Goal: Information Seeking & Learning: Learn about a topic

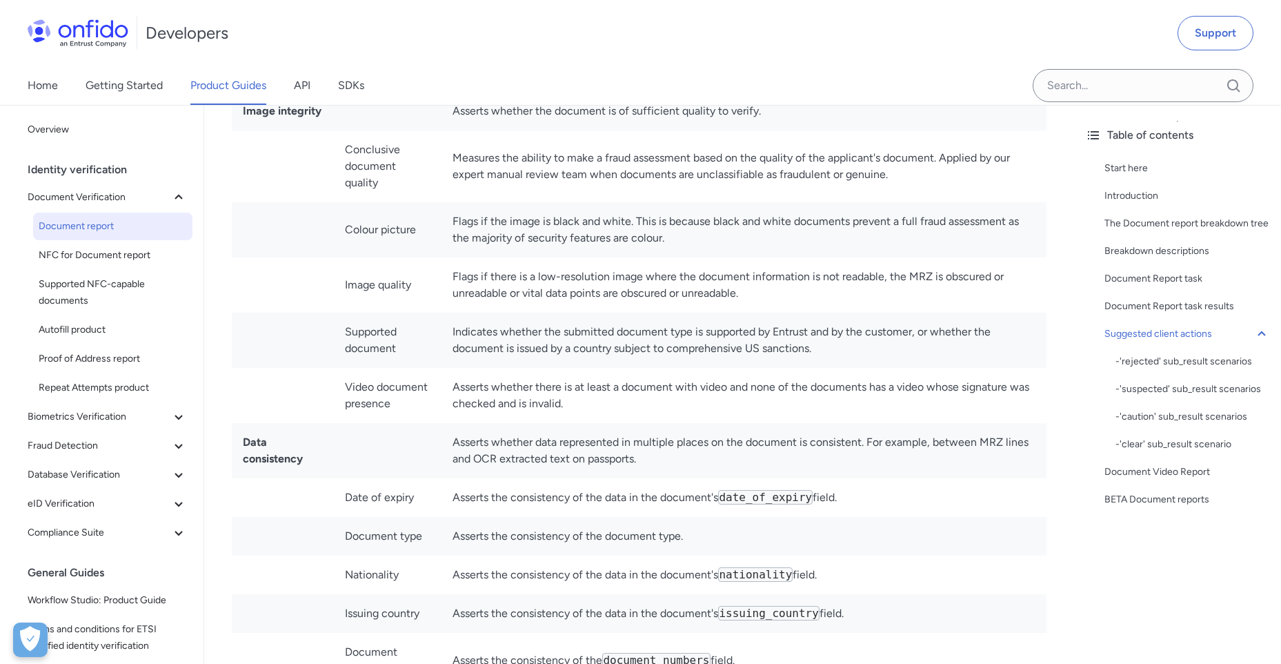
scroll to position [7208, 0]
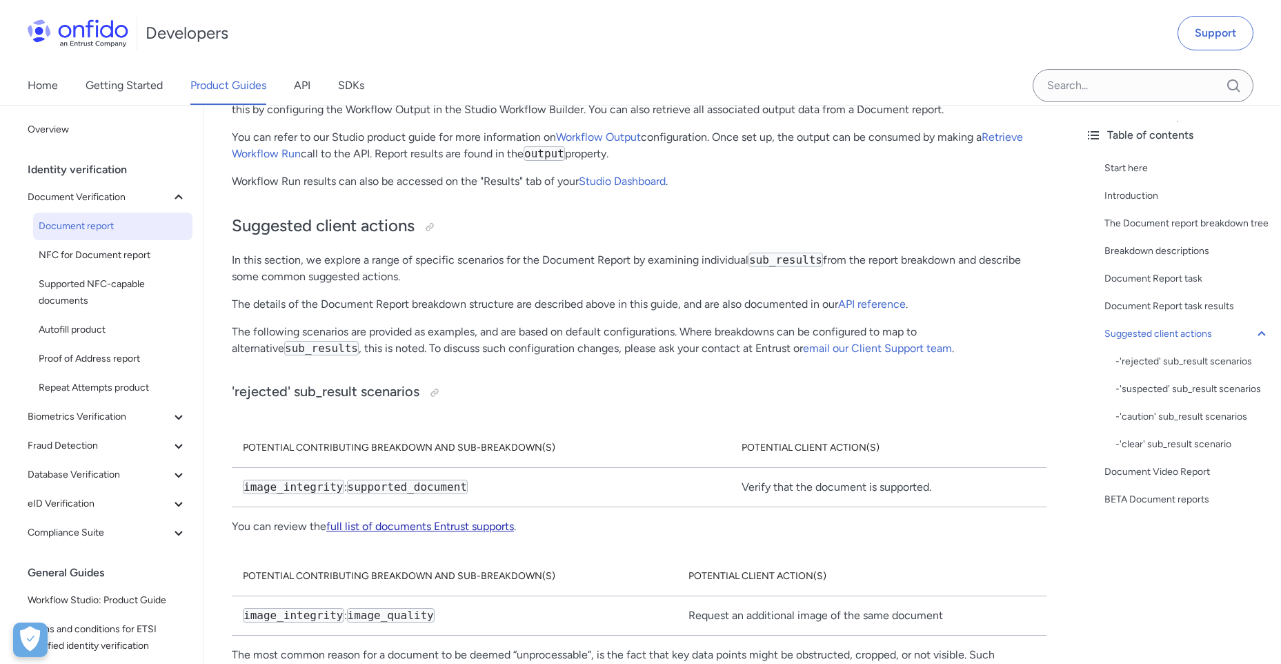
click at [404, 520] on link "full list of documents Entrust supports" at bounding box center [420, 526] width 188 height 13
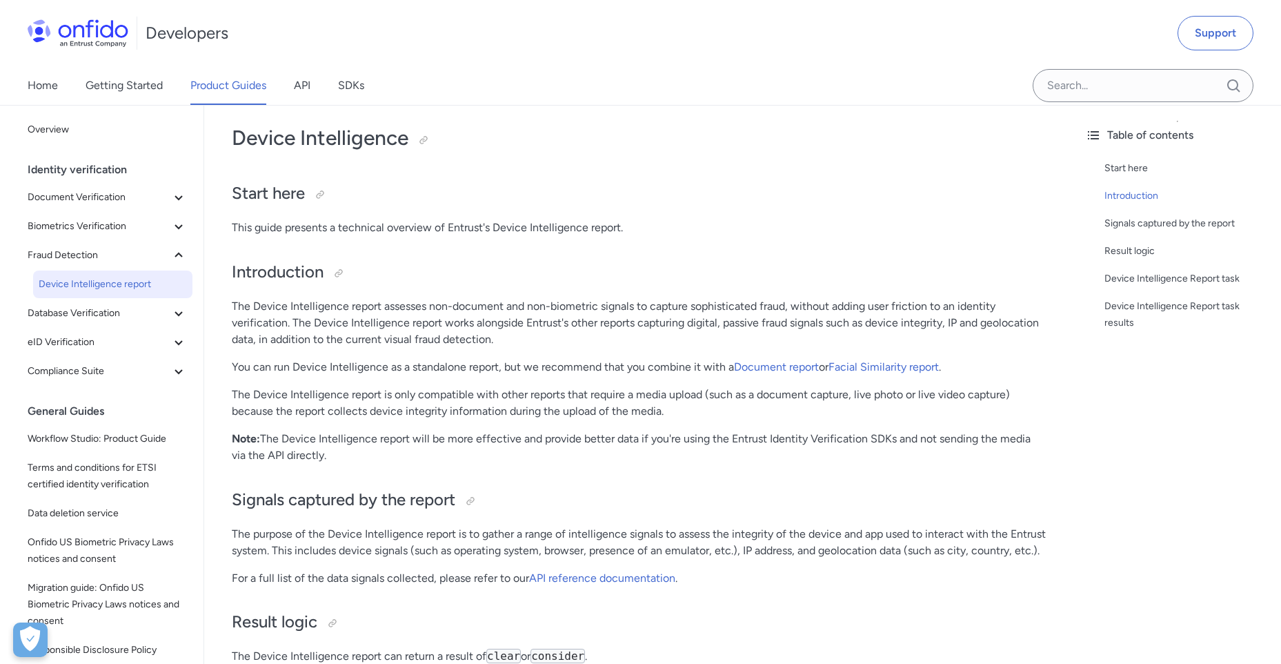
scroll to position [55, 0]
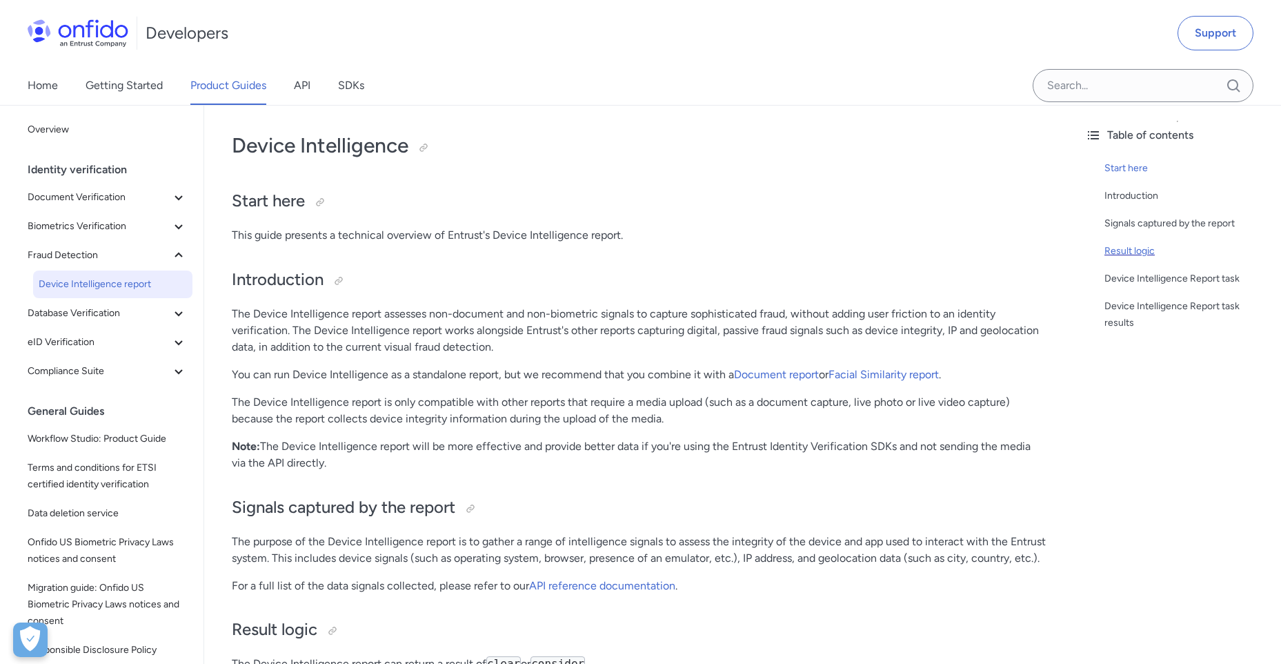
click at [1107, 251] on div "Result logic" at bounding box center [1188, 251] width 166 height 17
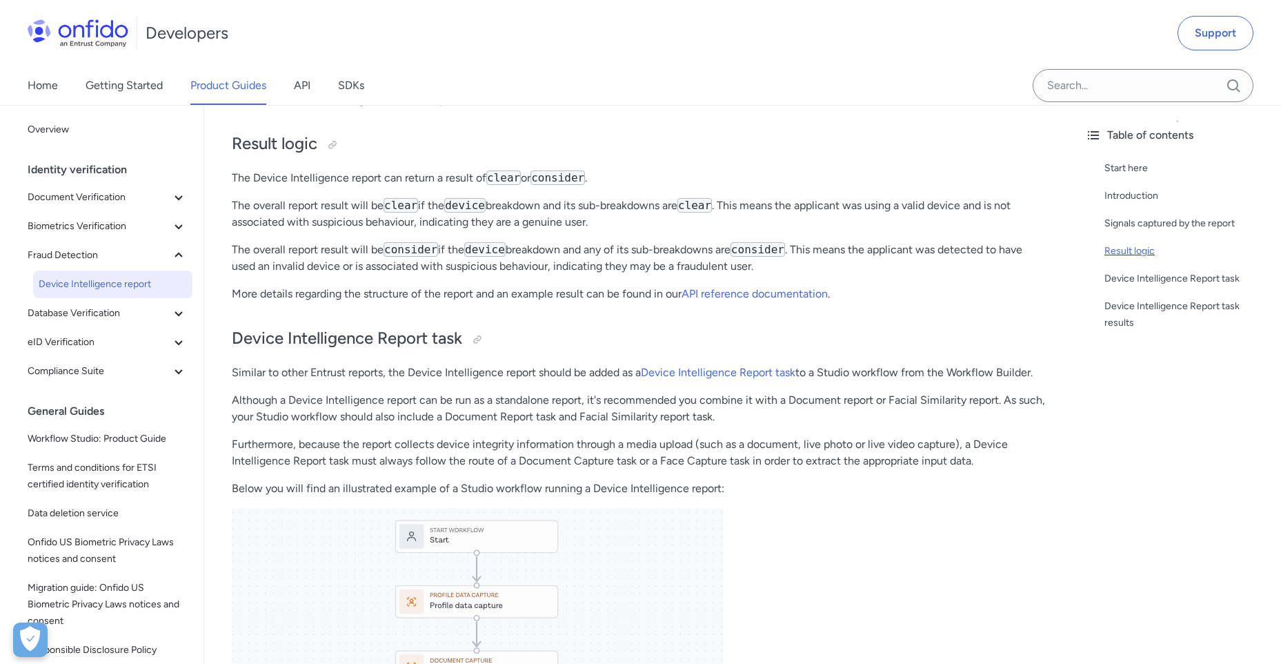
click at [1113, 250] on div "Result logic" at bounding box center [1188, 251] width 166 height 17
click at [170, 319] on icon at bounding box center [178, 313] width 17 height 17
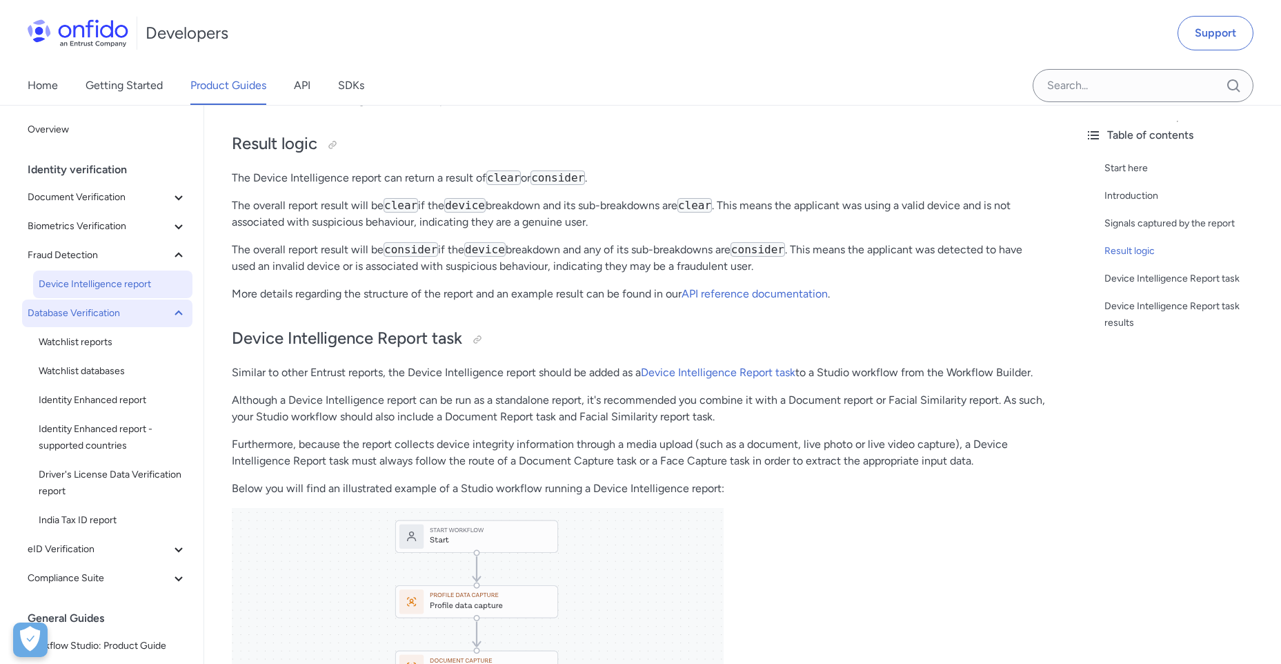
click at [170, 319] on icon at bounding box center [178, 313] width 17 height 17
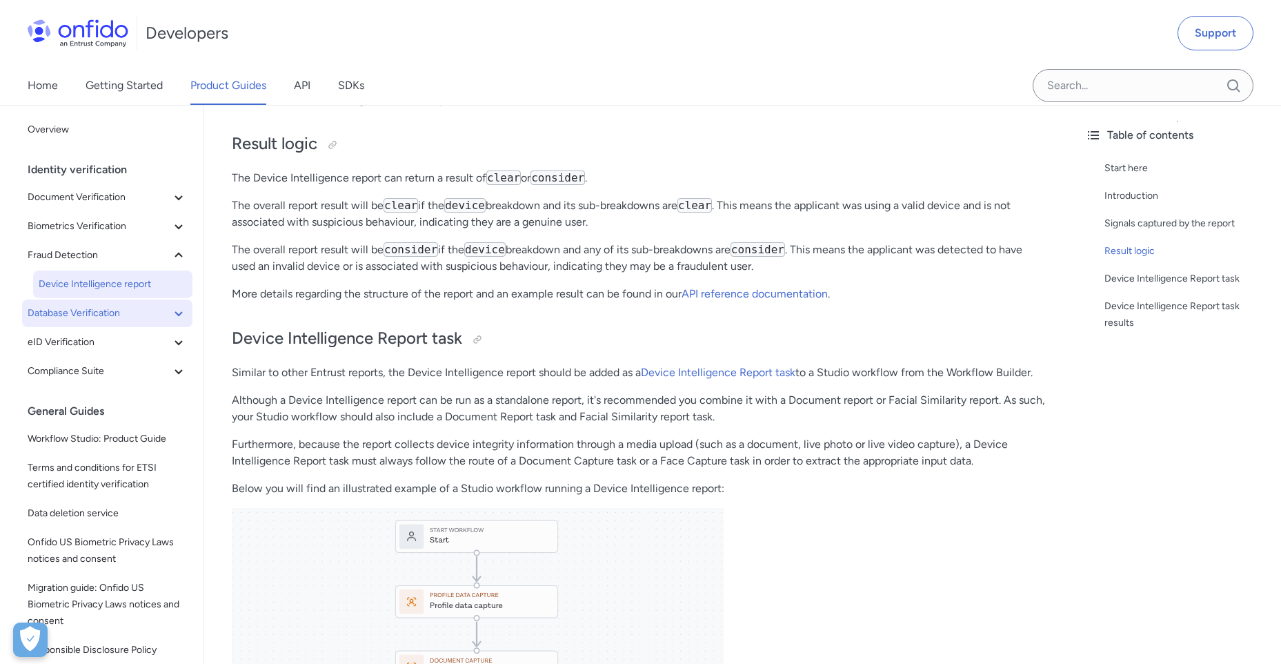
click at [1146, 182] on div "Start here Introduction Signals captured by the report Result logic Device Inte…" at bounding box center [1177, 249] width 185 height 188
click at [1147, 228] on div "Signals captured by the report" at bounding box center [1188, 223] width 166 height 17
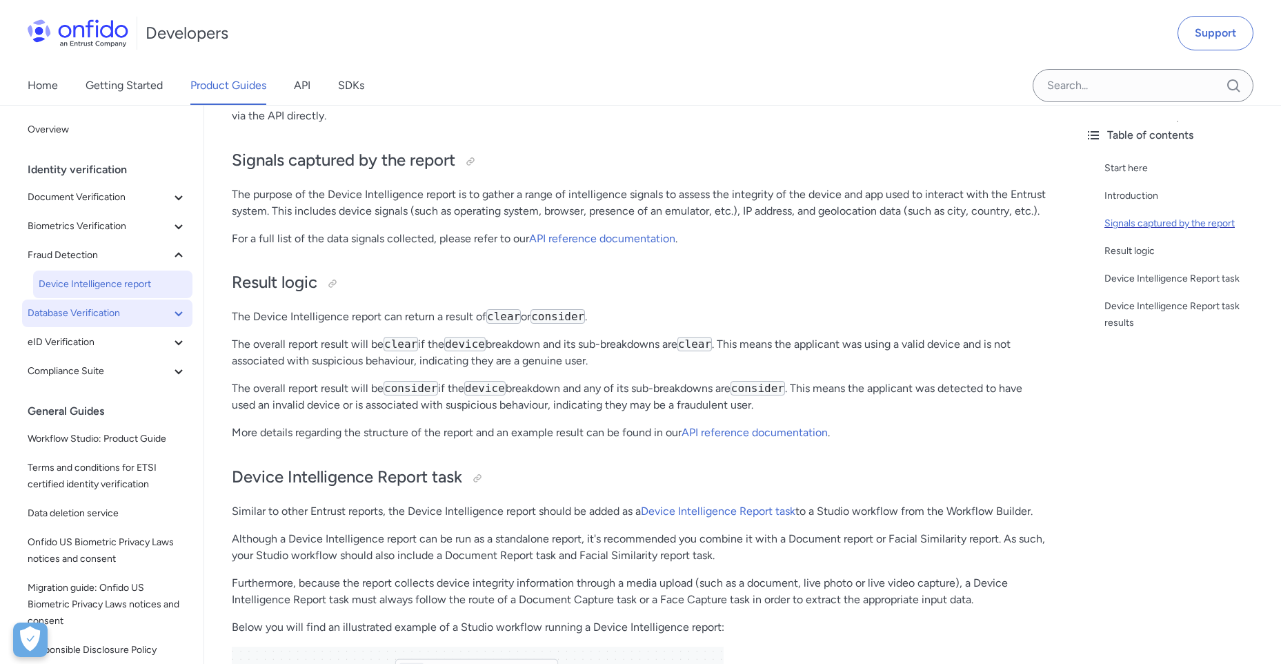
click at [1147, 228] on div "Signals captured by the report" at bounding box center [1188, 223] width 166 height 17
click at [1132, 241] on div "Start here Introduction Signals captured by the report Result logic Device Inte…" at bounding box center [1177, 249] width 185 height 188
click at [1132, 247] on div "Result logic" at bounding box center [1188, 251] width 166 height 17
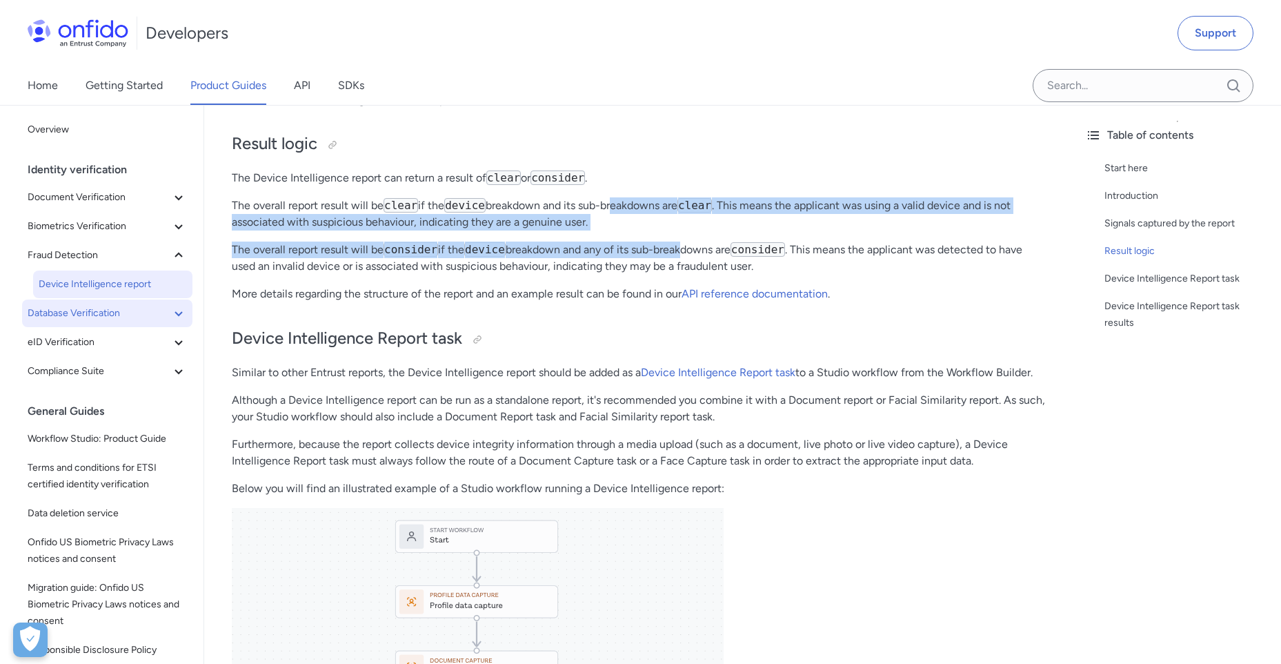
drag, startPoint x: 612, startPoint y: 221, endPoint x: 660, endPoint y: 273, distance: 70.3
click at [660, 273] on div "Device Intelligence Start here This guide presents a technical overview of Entr…" at bounding box center [639, 475] width 815 height 1686
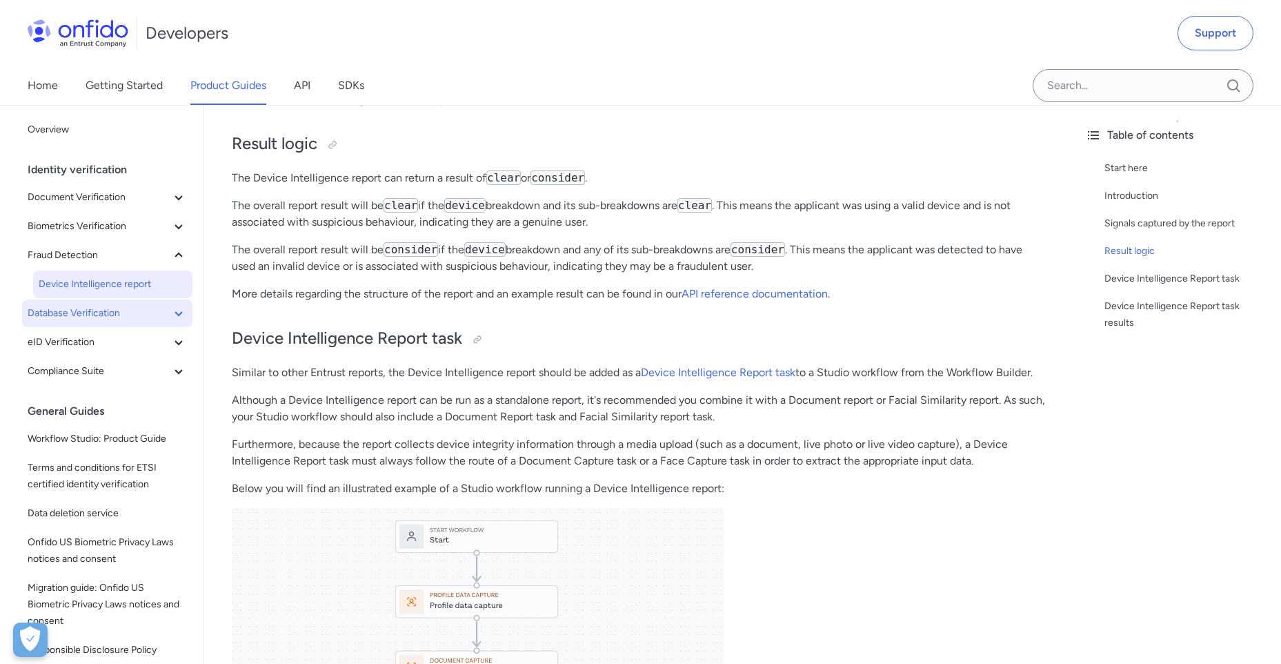
click at [530, 292] on div "Device Intelligence Start here This guide presents a technical overview of Entr…" at bounding box center [639, 475] width 815 height 1686
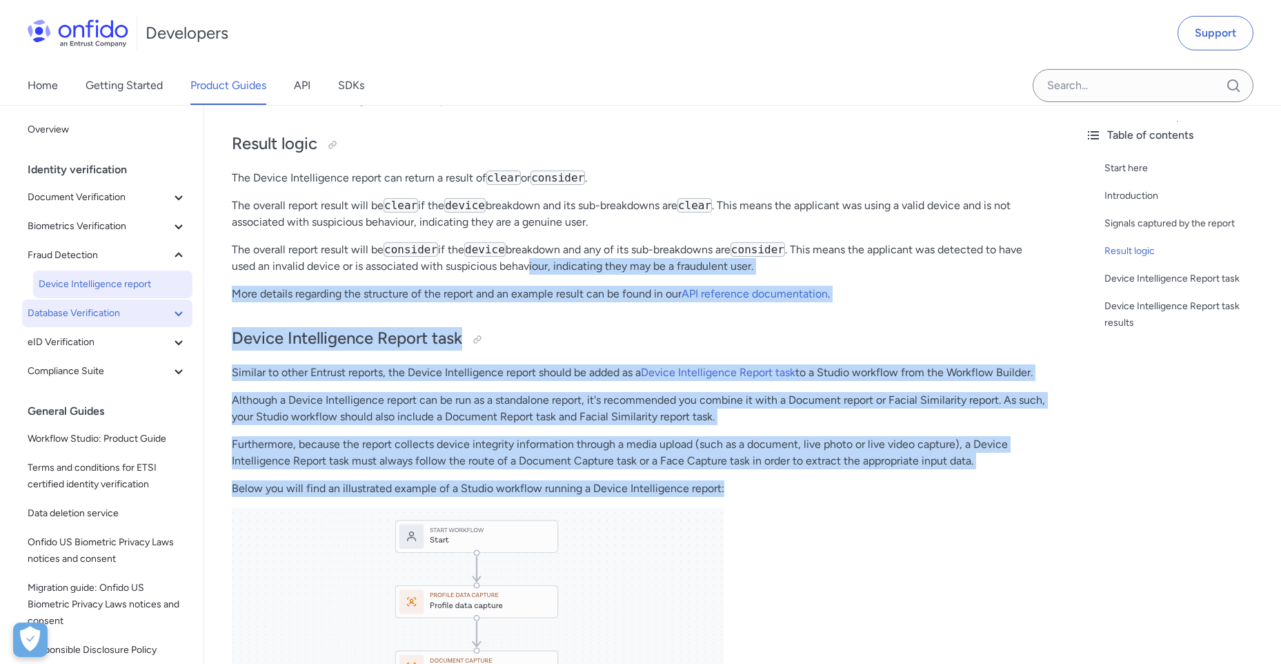
drag, startPoint x: 530, startPoint y: 292, endPoint x: 776, endPoint y: 513, distance: 331.2
click at [776, 513] on div "Device Intelligence Start here This guide presents a technical overview of Entr…" at bounding box center [639, 475] width 815 height 1686
click at [776, 497] on p "Below you will find an illustrated example of a Studio workflow running a Devic…" at bounding box center [639, 488] width 815 height 17
click at [769, 497] on p "Below you will find an illustrated example of a Studio workflow running a Devic…" at bounding box center [639, 488] width 815 height 17
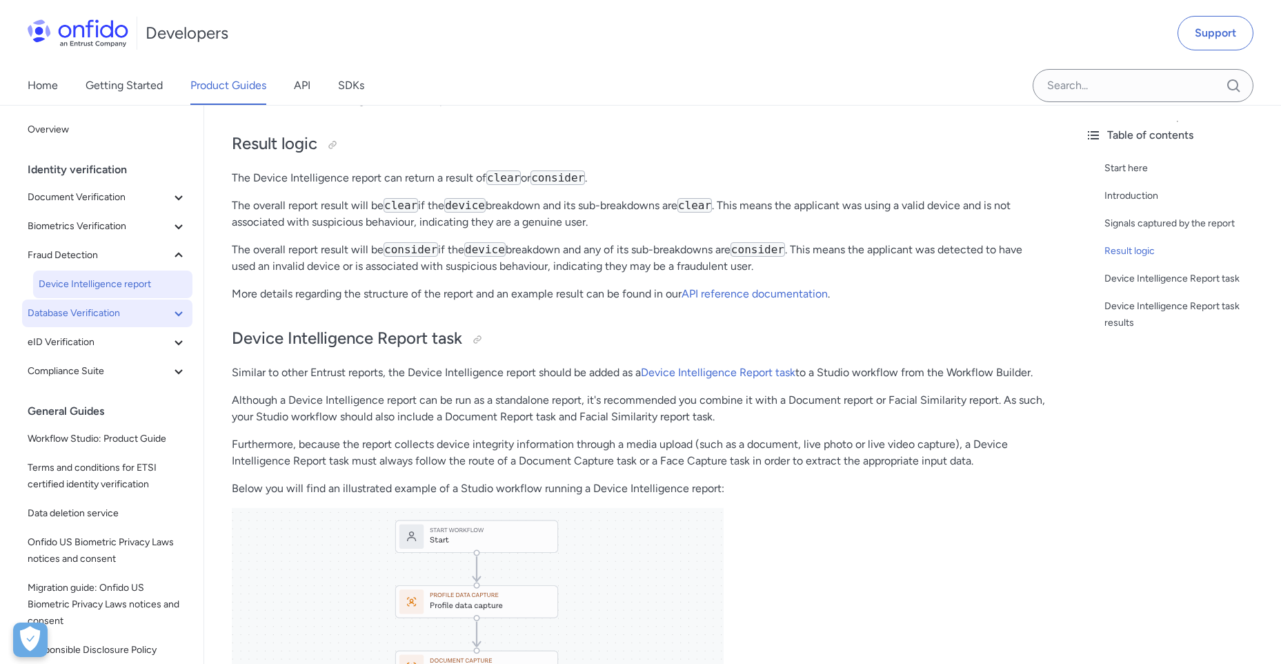
scroll to position [402, 0]
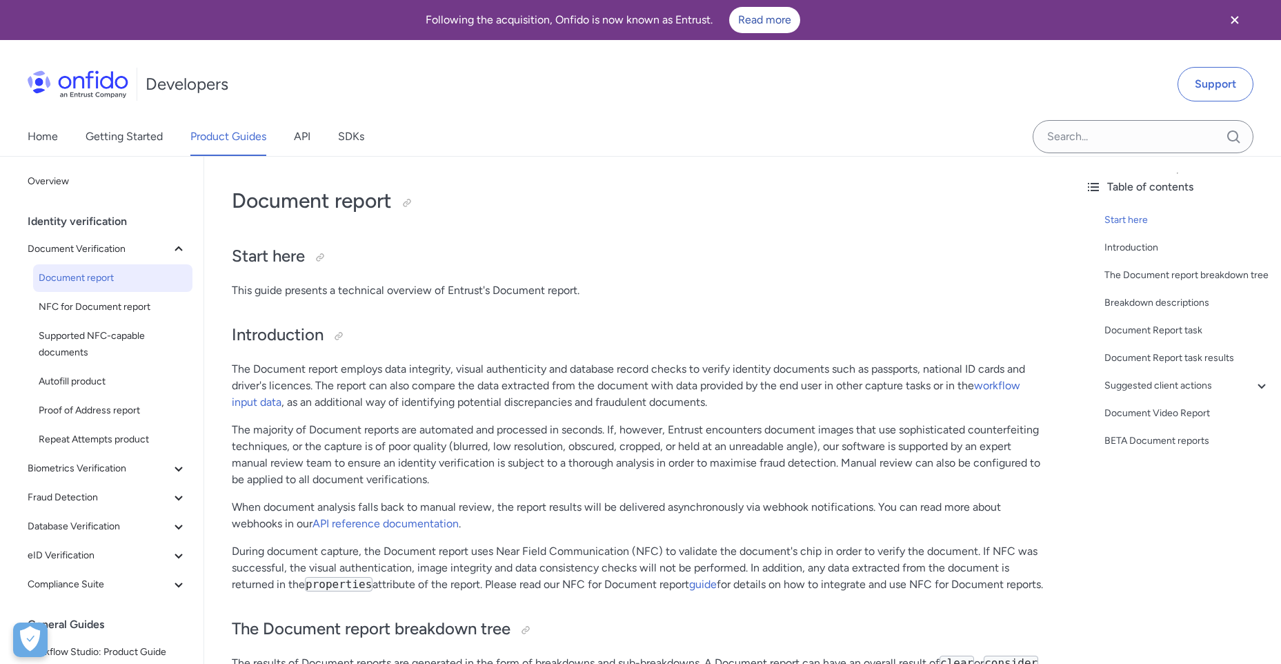
scroll to position [5608, 0]
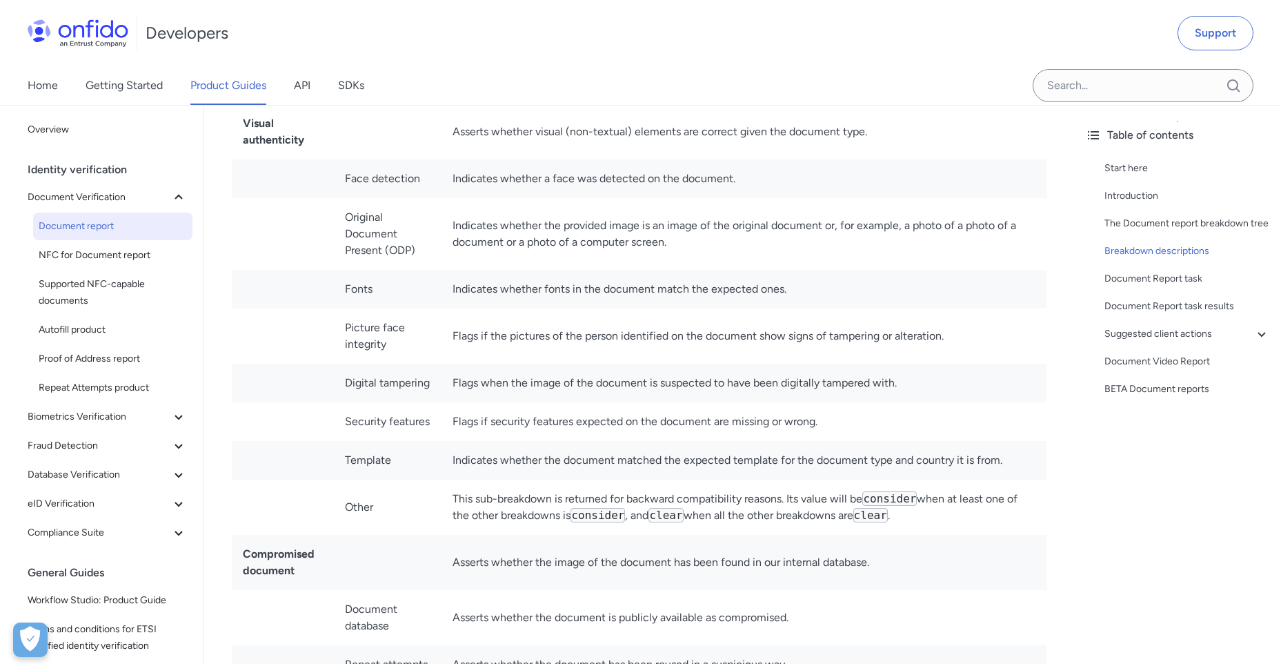
drag, startPoint x: 472, startPoint y: 442, endPoint x: 475, endPoint y: 431, distance: 11.4
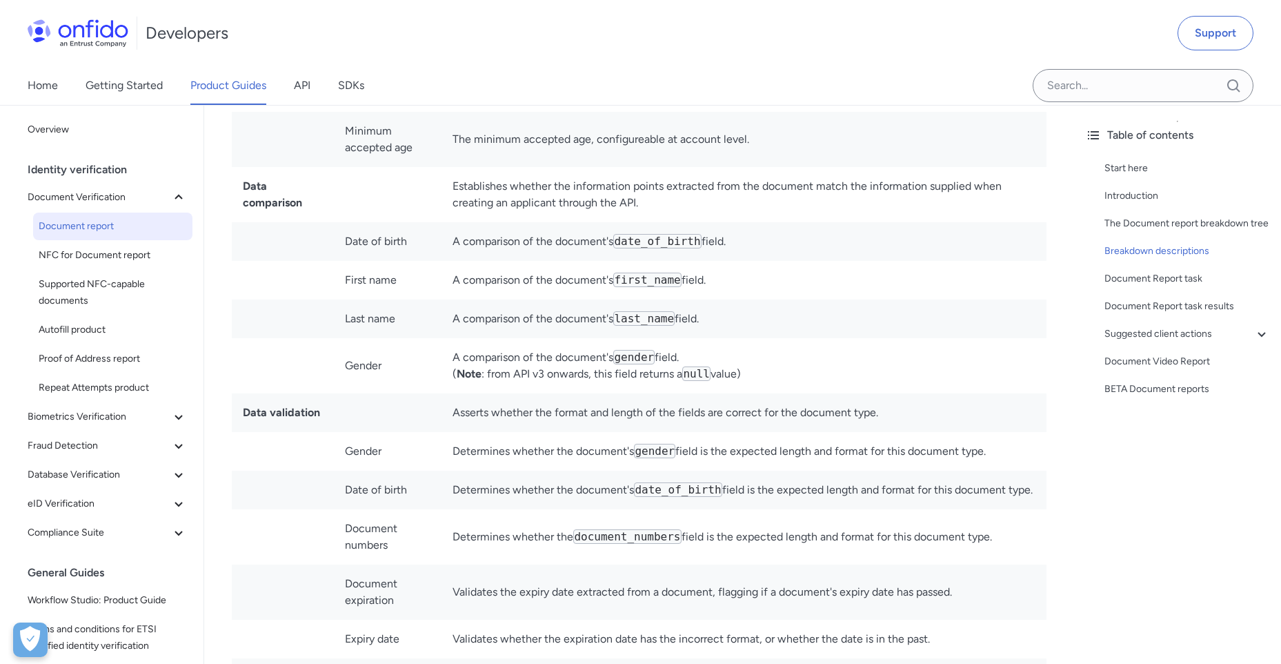
scroll to position [3479, 0]
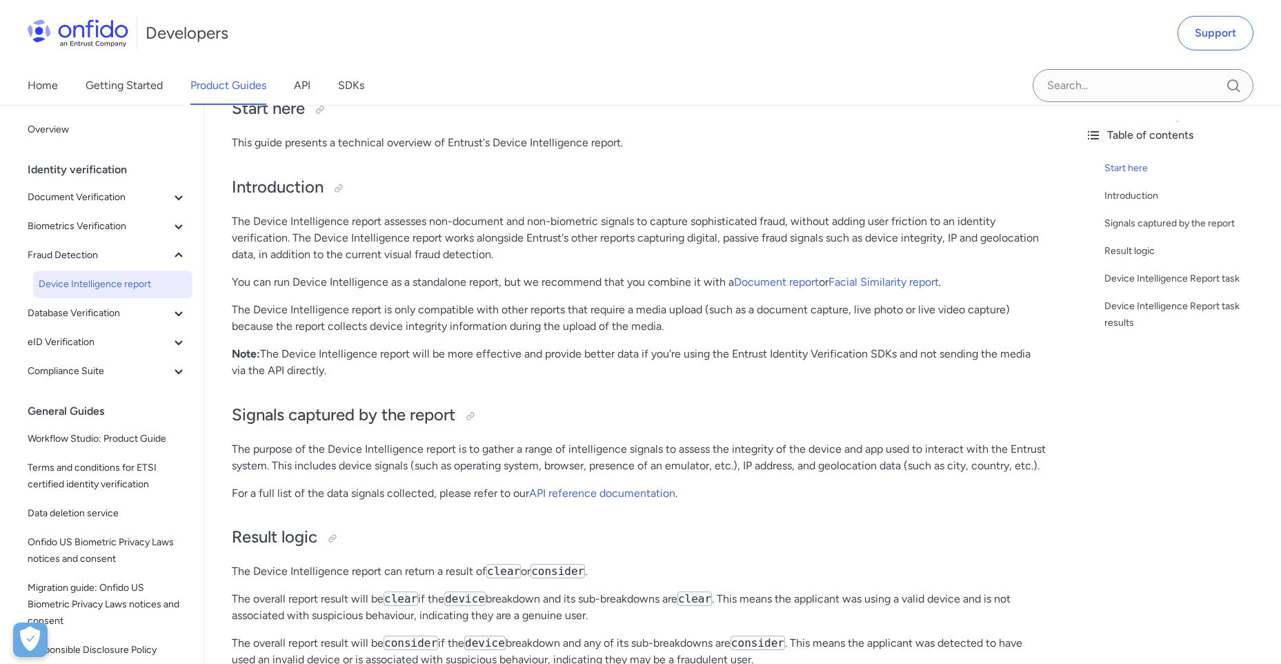
scroll to position [345, 0]
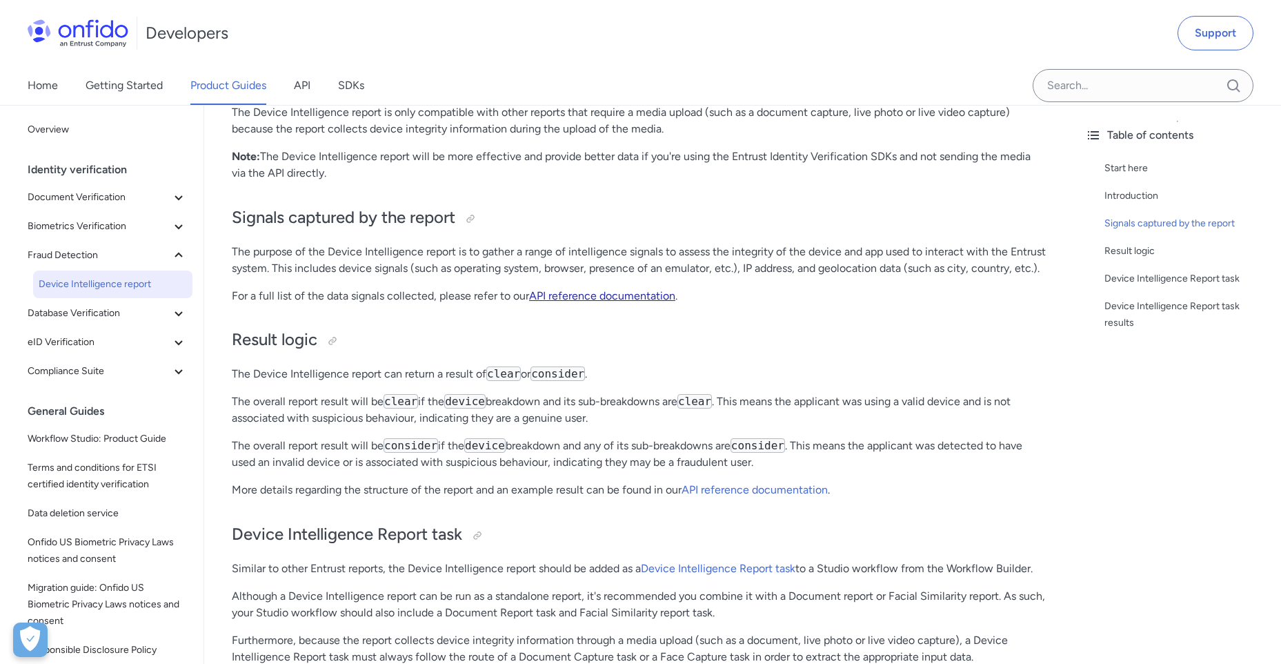
click at [579, 304] on p "For a full list of the data signals collected, please refer to our API referenc…" at bounding box center [639, 296] width 815 height 17
click at [582, 302] on link "API reference documentation" at bounding box center [602, 295] width 146 height 13
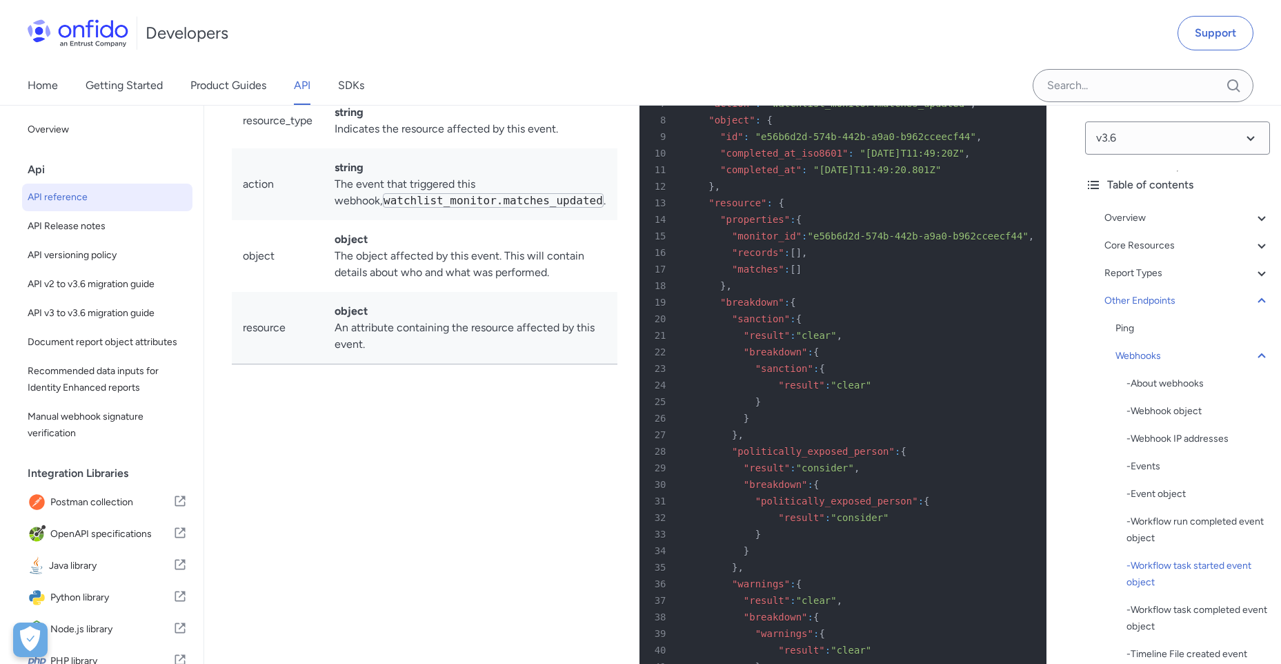
scroll to position [109969, 0]
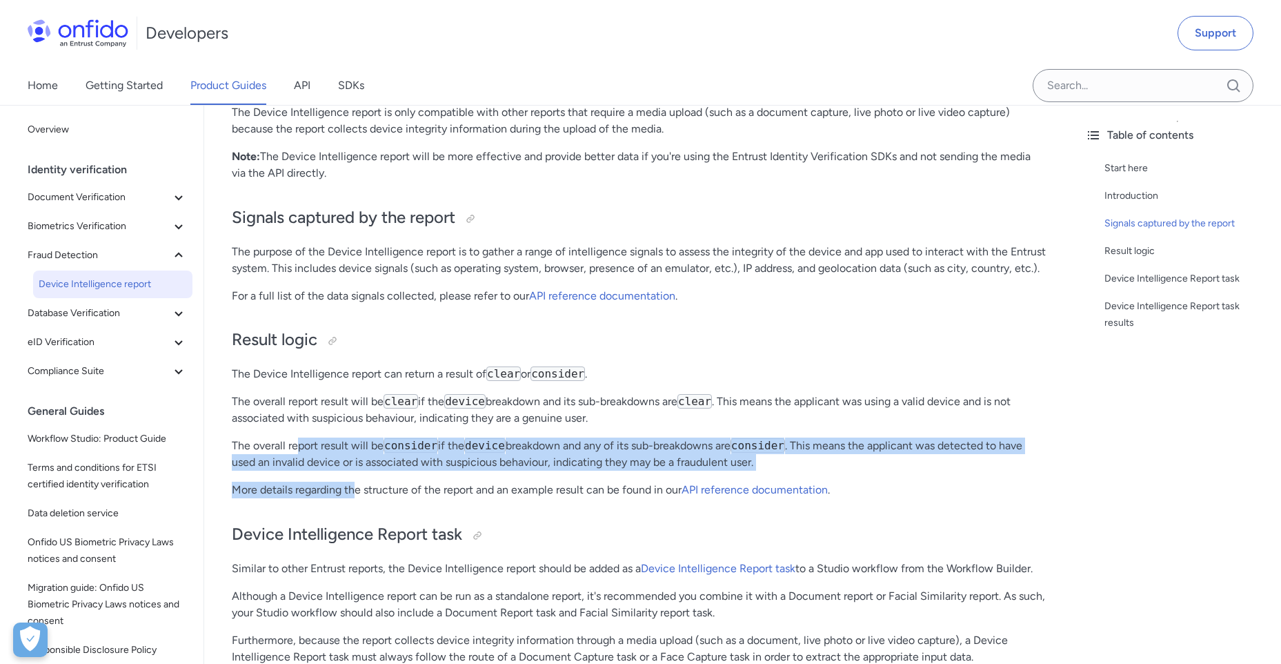
drag, startPoint x: 299, startPoint y: 464, endPoint x: 357, endPoint y: 497, distance: 66.5
click at [357, 497] on div "Device Intelligence Start here This guide presents a technical overview of Entr…" at bounding box center [639, 671] width 815 height 1686
click at [715, 575] on link "Device Intelligence Report task" at bounding box center [718, 568] width 155 height 13
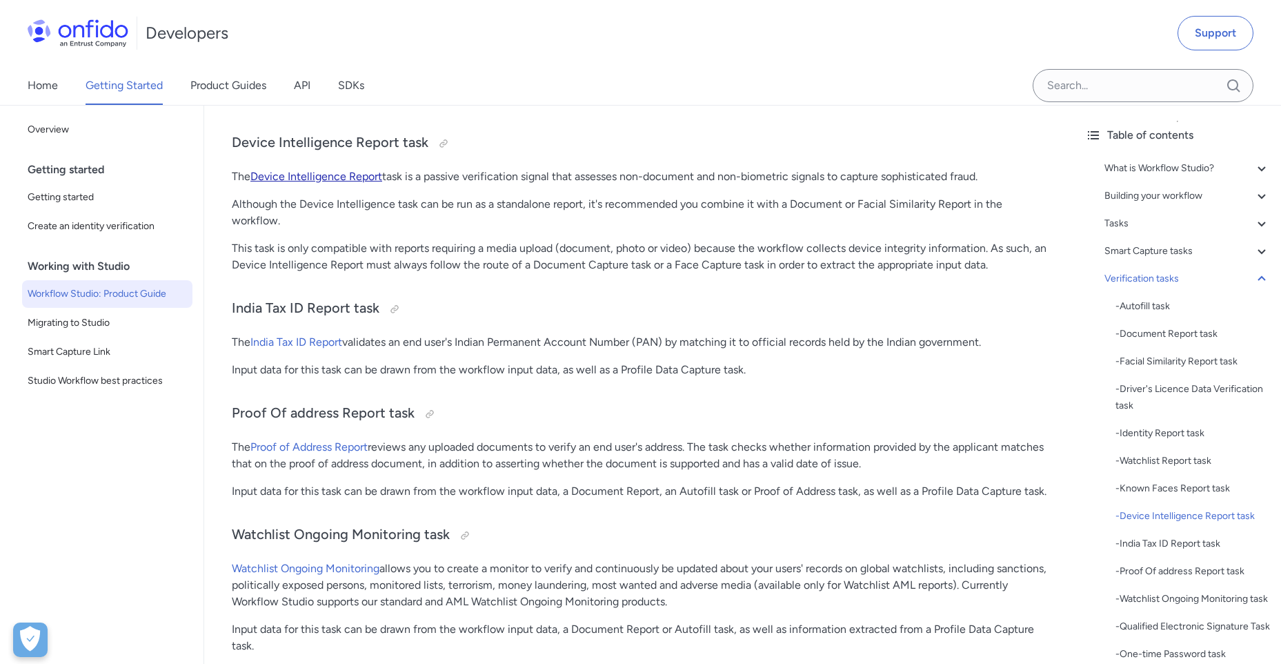
click at [306, 183] on link "Device Intelligence Report" at bounding box center [316, 176] width 132 height 13
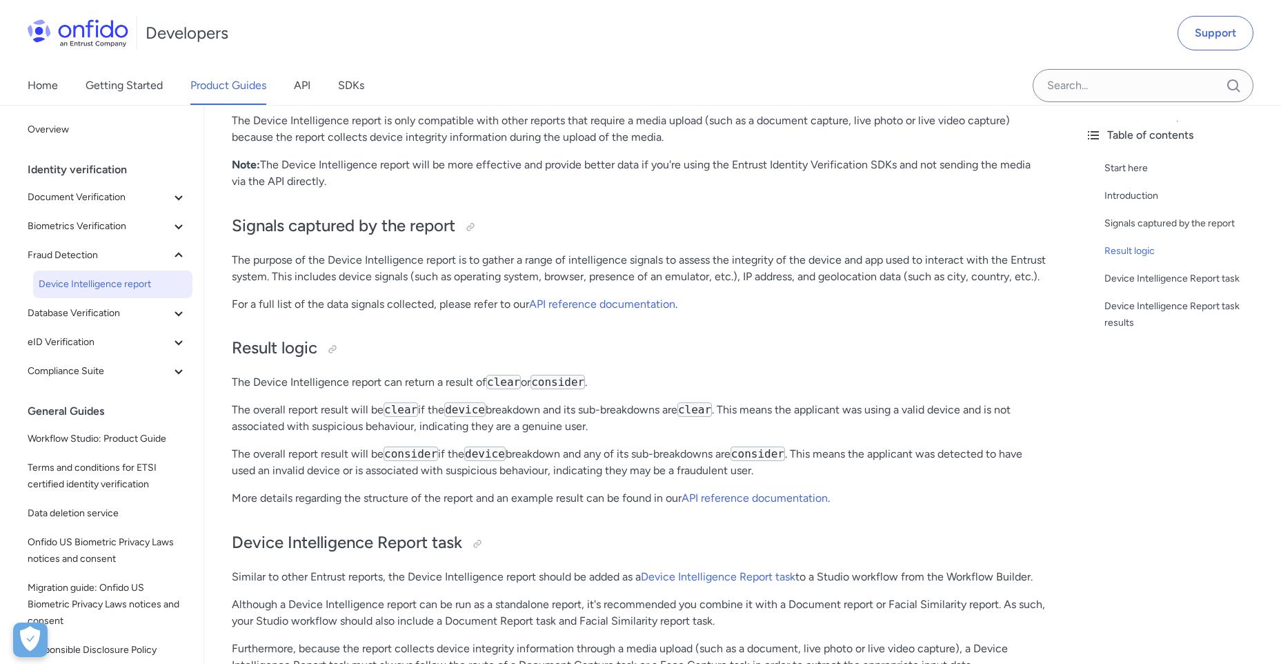
scroll to position [276, 0]
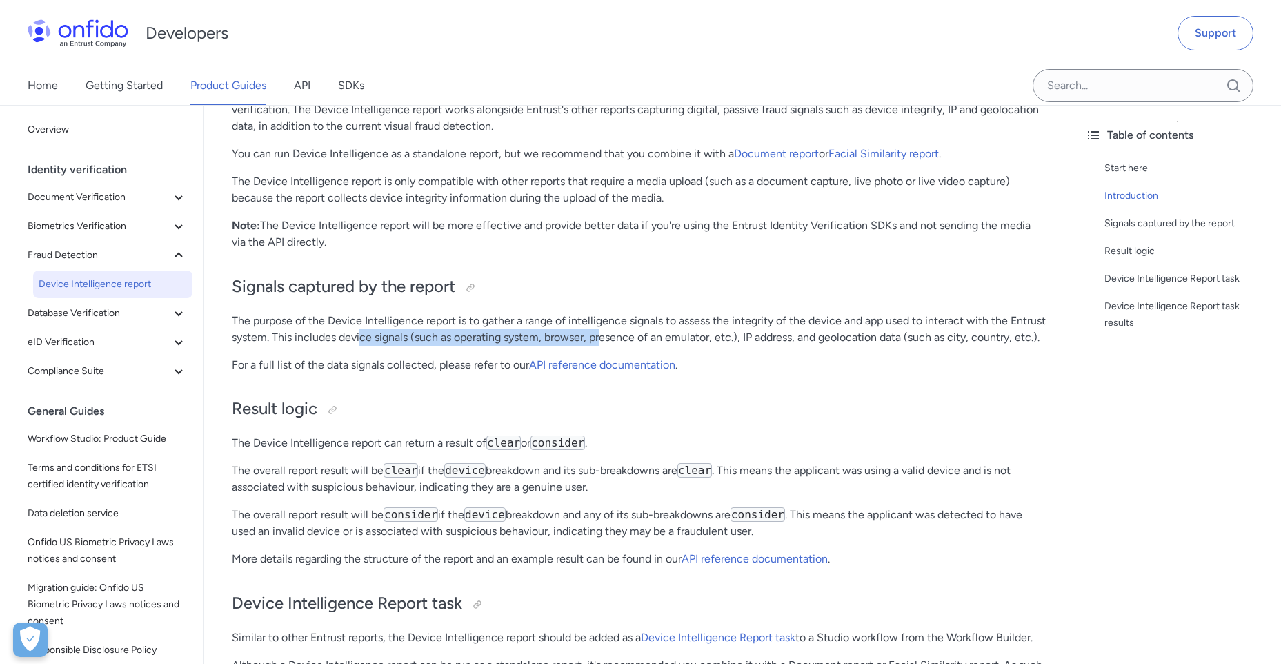
drag, startPoint x: 399, startPoint y: 335, endPoint x: 640, endPoint y: 334, distance: 241.5
click at [640, 334] on p "The purpose of the Device Intelligence report is to gather a range of intellige…" at bounding box center [639, 329] width 815 height 33
drag, startPoint x: 640, startPoint y: 334, endPoint x: 625, endPoint y: 347, distance: 20.1
click at [630, 344] on p "The purpose of the Device Intelligence report is to gather a range of intellige…" at bounding box center [639, 329] width 815 height 33
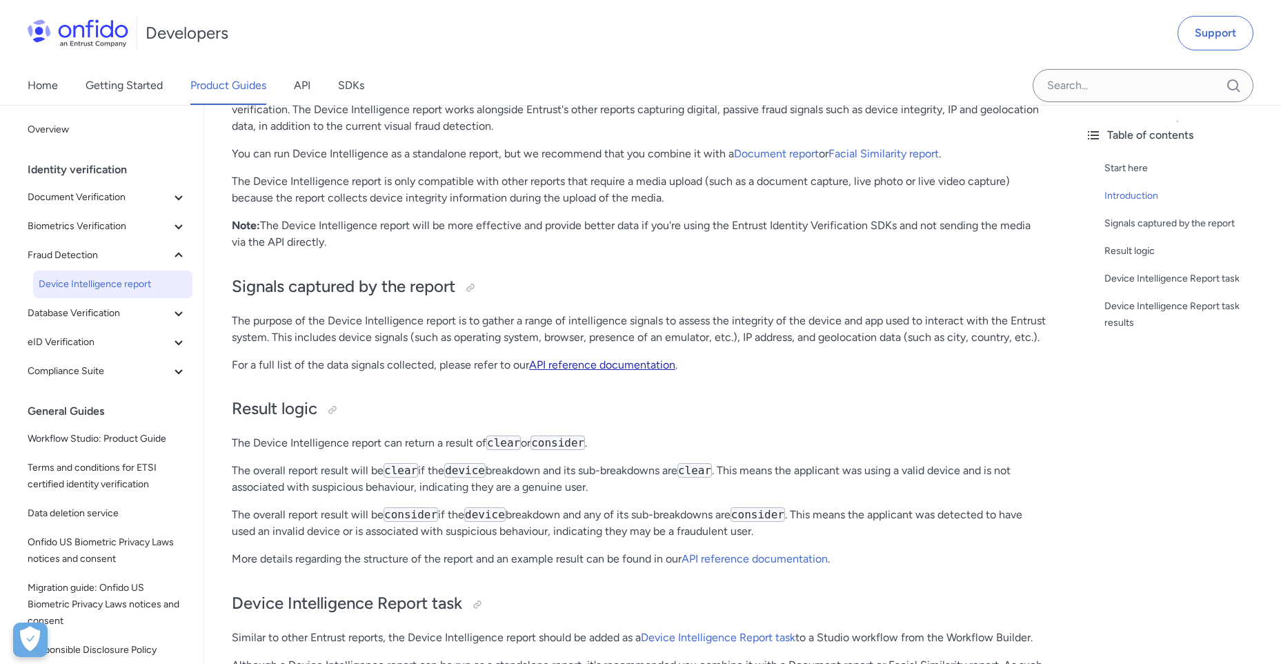
click at [591, 371] on link "API reference documentation" at bounding box center [602, 364] width 146 height 13
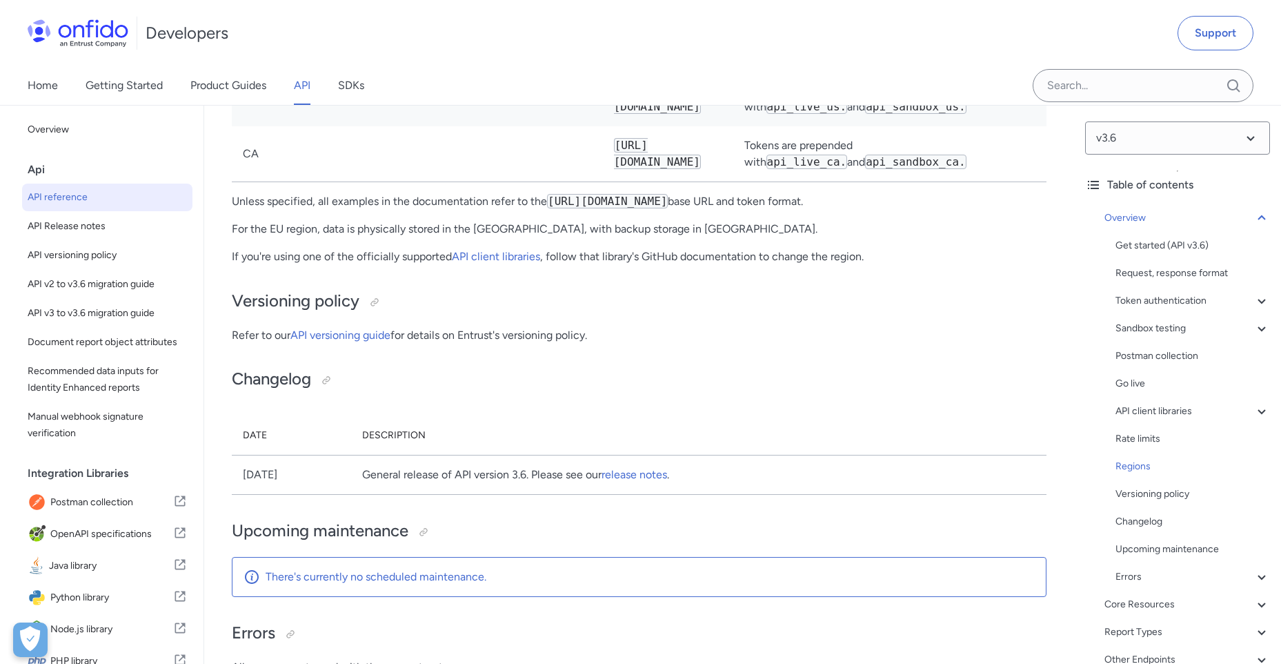
scroll to position [98694, 0]
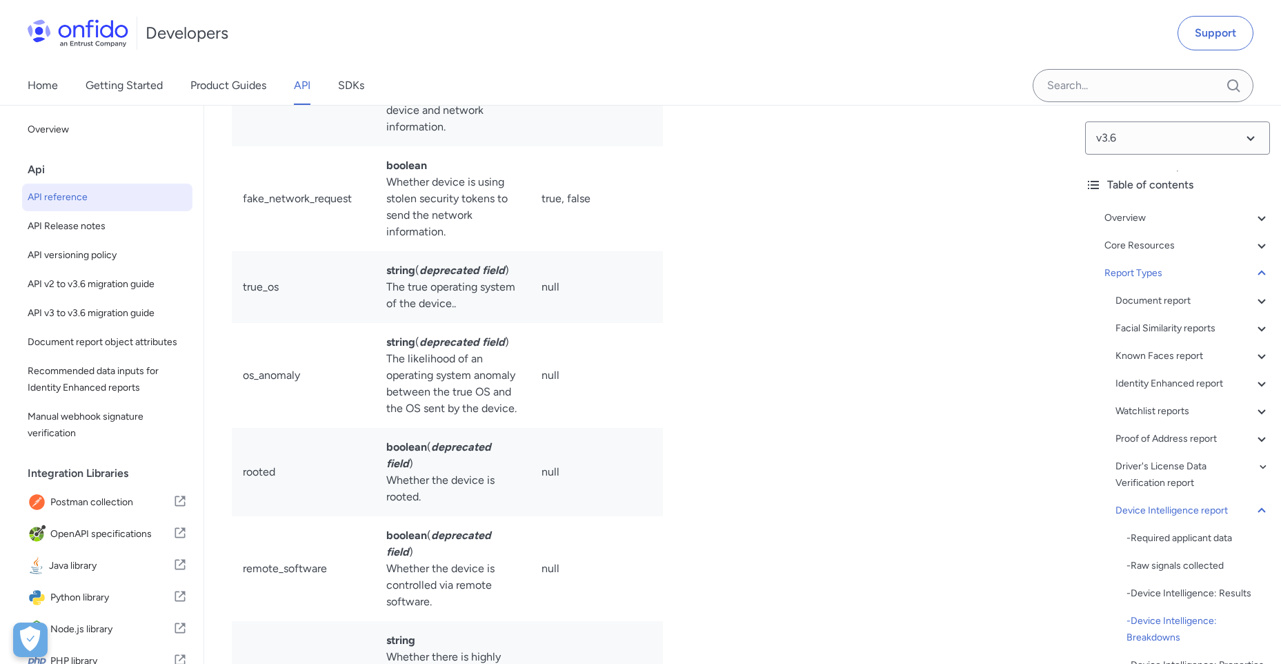
drag, startPoint x: 868, startPoint y: 539, endPoint x: 709, endPoint y: 582, distance: 165.2
drag, startPoint x: 293, startPoint y: 269, endPoint x: 531, endPoint y: 279, distance: 238.2
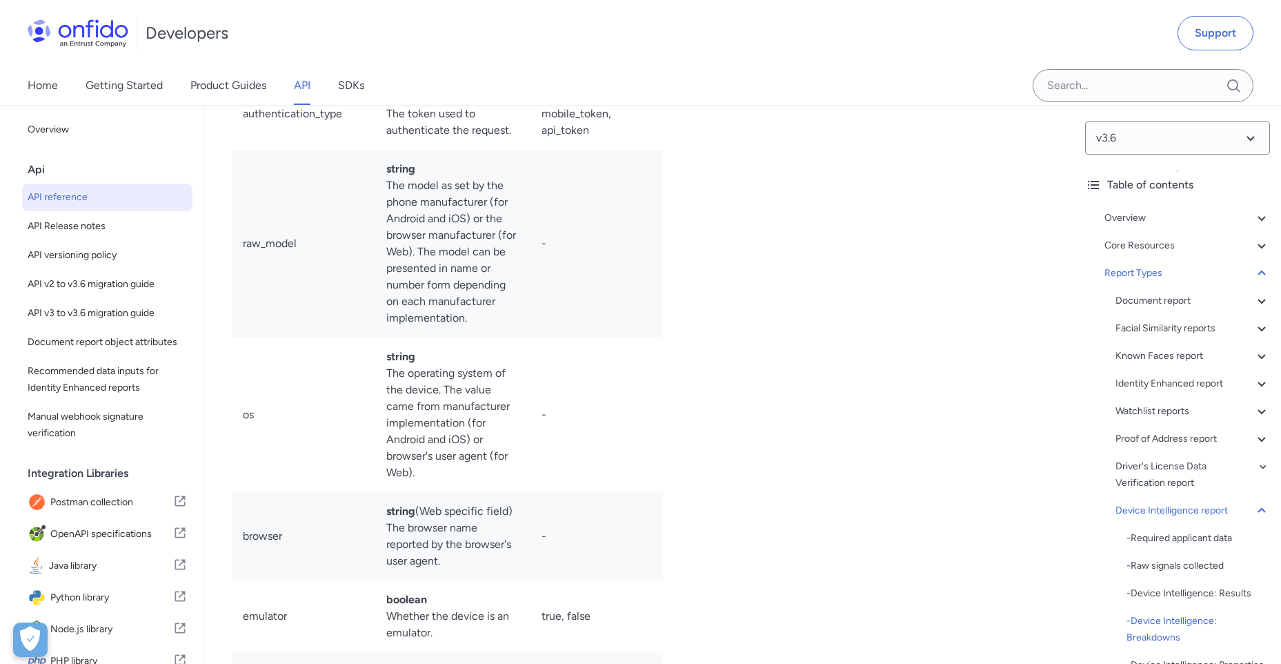
scroll to position [98908, 0]
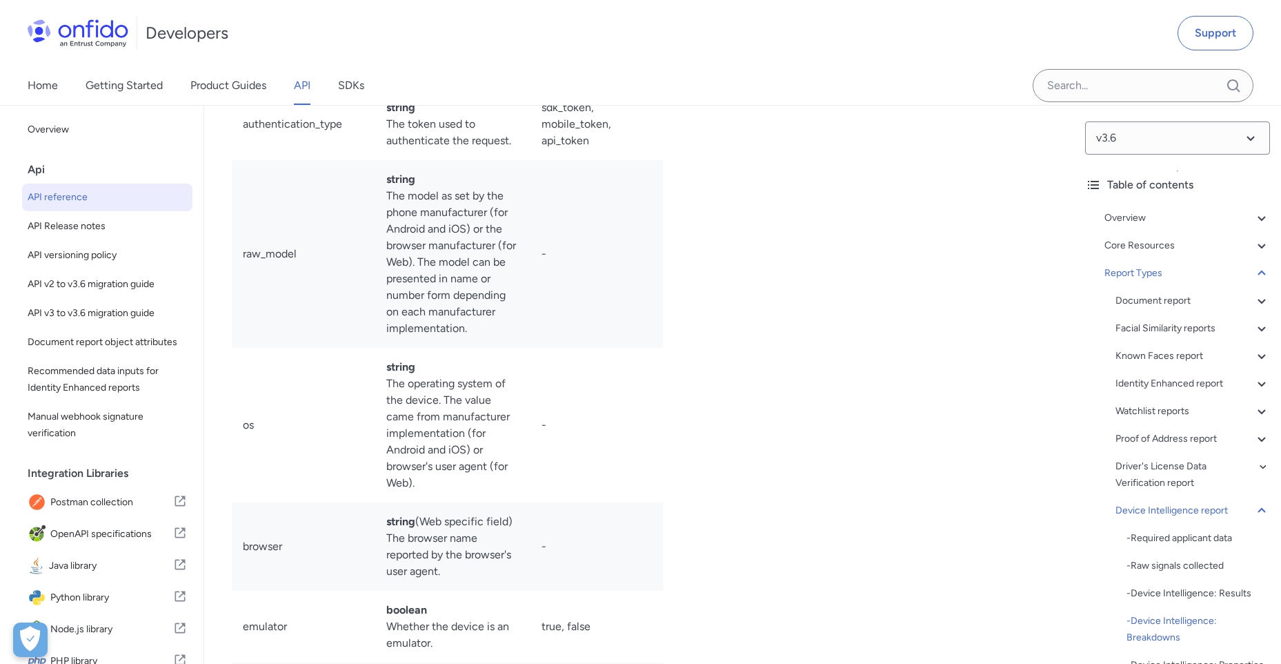
drag, startPoint x: 256, startPoint y: 388, endPoint x: 590, endPoint y: 456, distance: 340.8
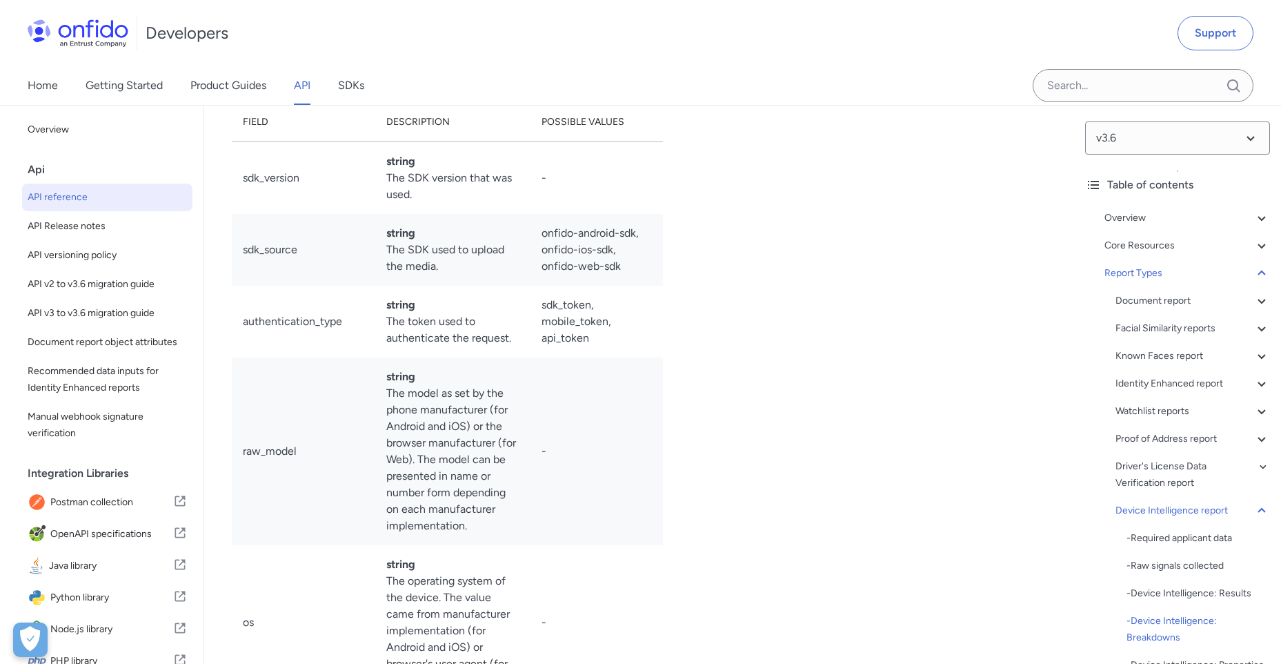
scroll to position [98977, 0]
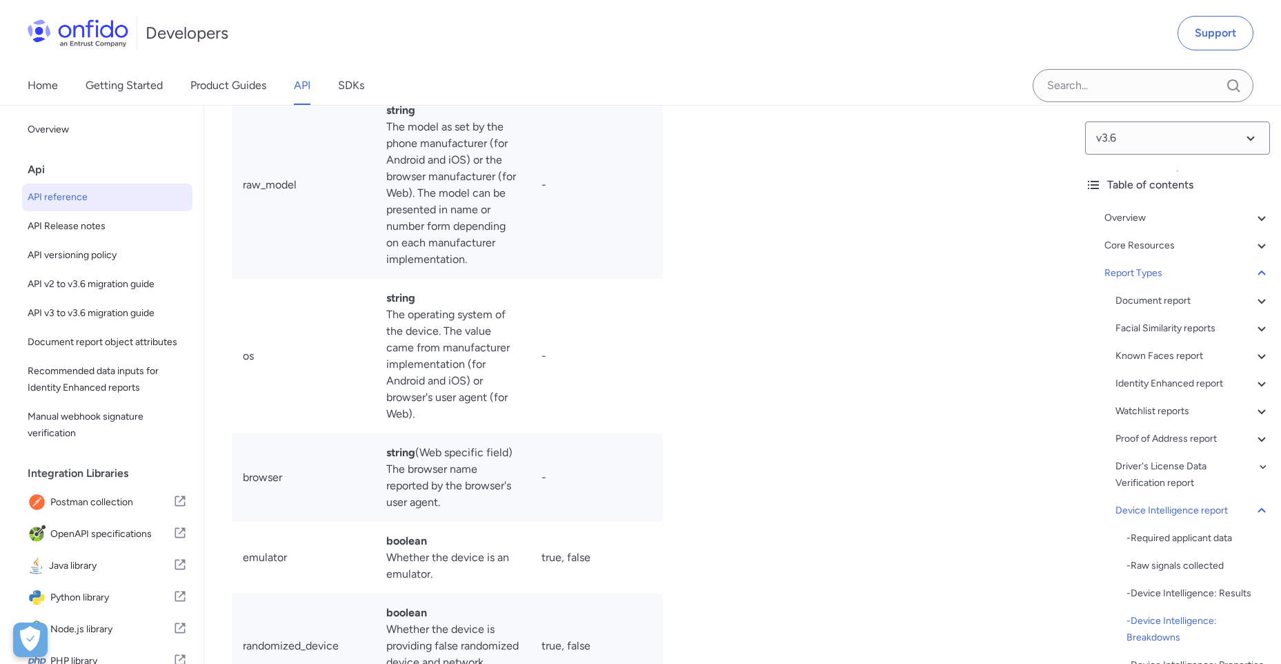
drag, startPoint x: 344, startPoint y: 413, endPoint x: 383, endPoint y: 565, distance: 157.3
drag, startPoint x: 383, startPoint y: 565, endPoint x: 344, endPoint y: 586, distance: 43.8
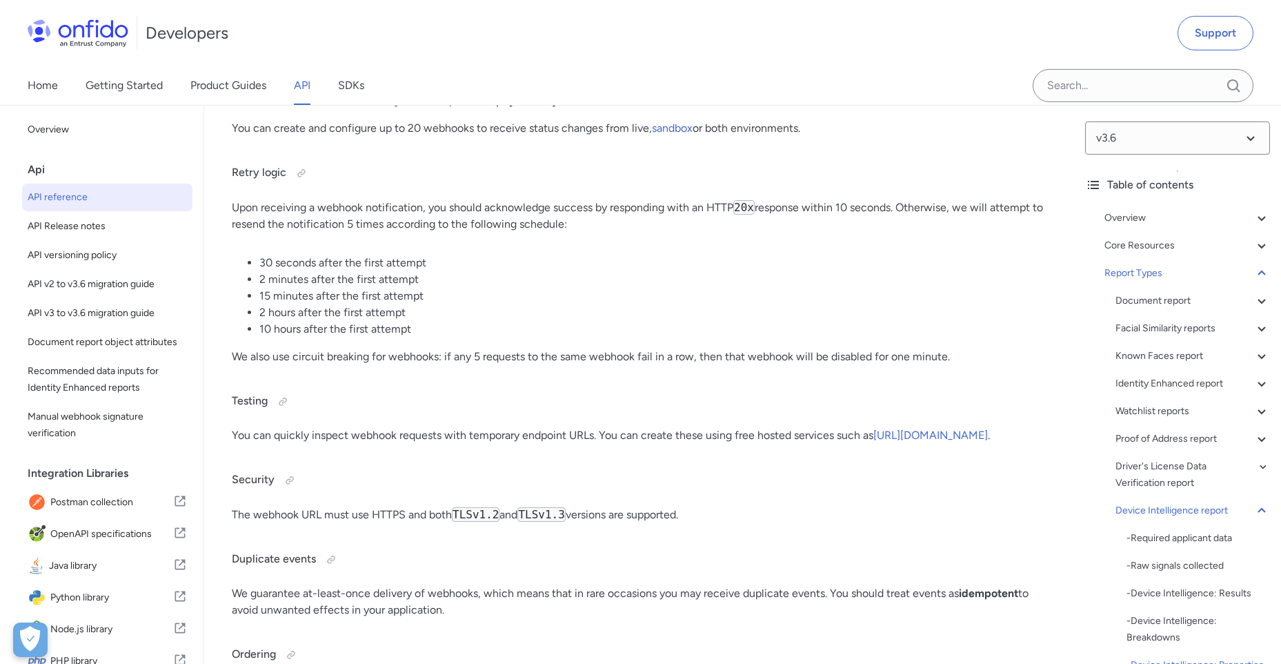
scroll to position [103530, 0]
